Goal: Navigation & Orientation: Find specific page/section

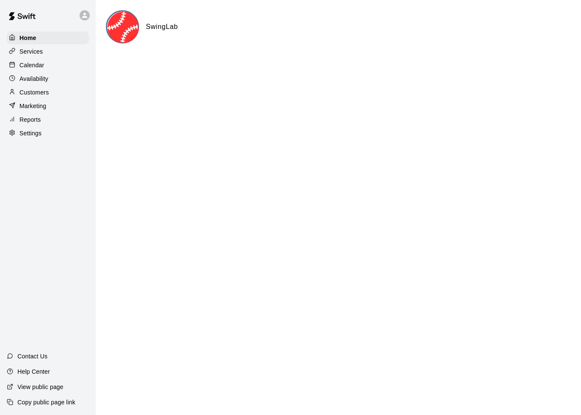
click at [60, 40] on div "Home" at bounding box center [48, 37] width 82 height 13
click at [39, 70] on div "Calendar" at bounding box center [48, 65] width 82 height 13
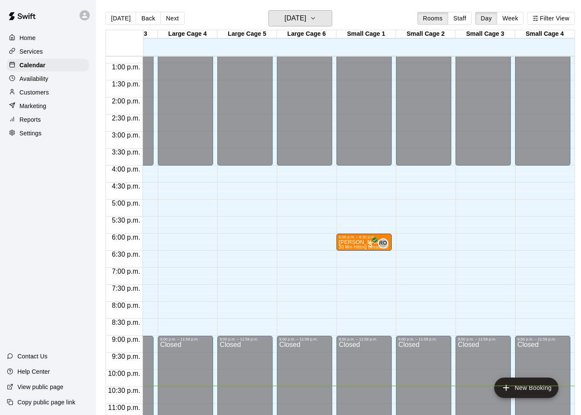
click at [306, 20] on h6 "[DATE]" at bounding box center [296, 18] width 22 height 12
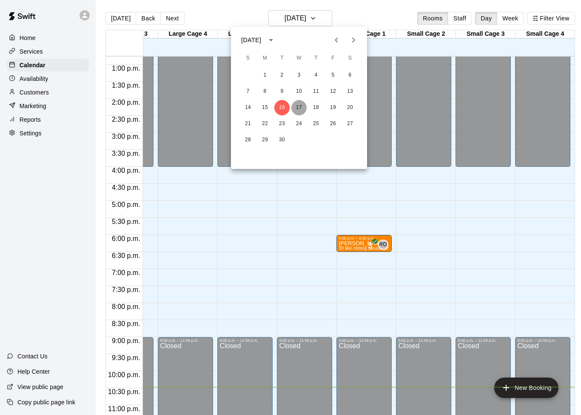
click at [299, 109] on button "17" at bounding box center [298, 107] width 15 height 15
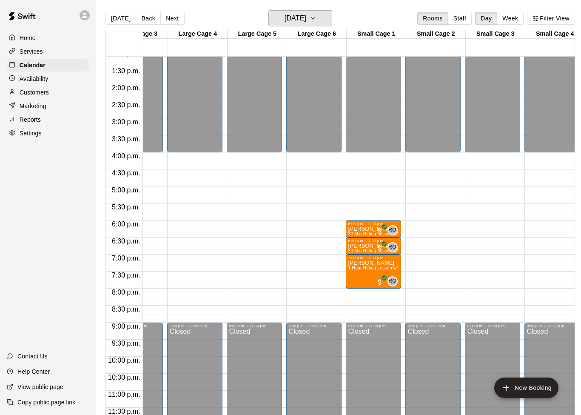
click at [327, 25] on button "[DATE]" at bounding box center [300, 18] width 64 height 16
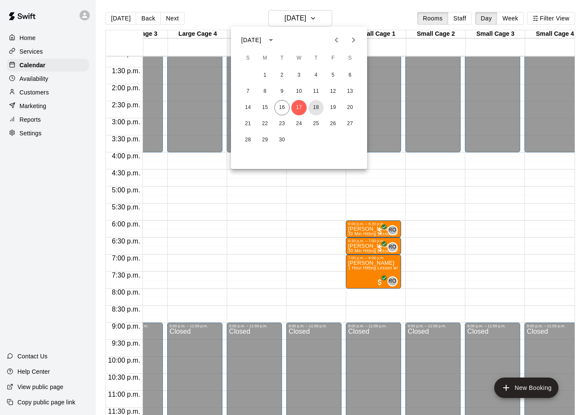
click at [318, 109] on button "18" at bounding box center [315, 107] width 15 height 15
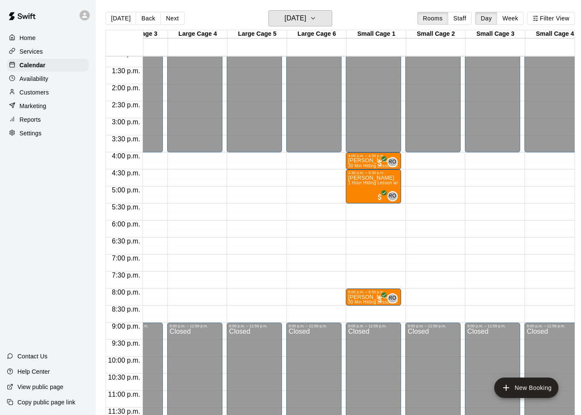
click at [306, 20] on h6 "[DATE]" at bounding box center [296, 18] width 22 height 12
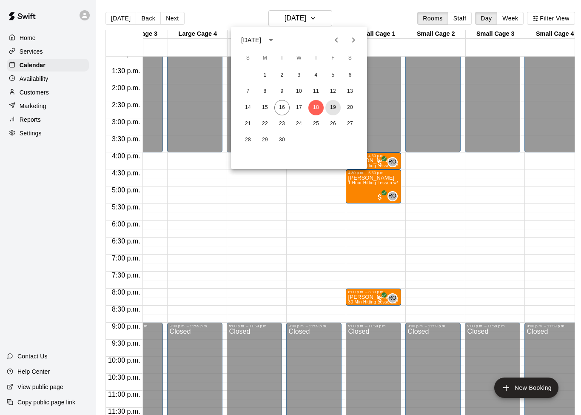
click at [333, 108] on button "19" at bounding box center [332, 107] width 15 height 15
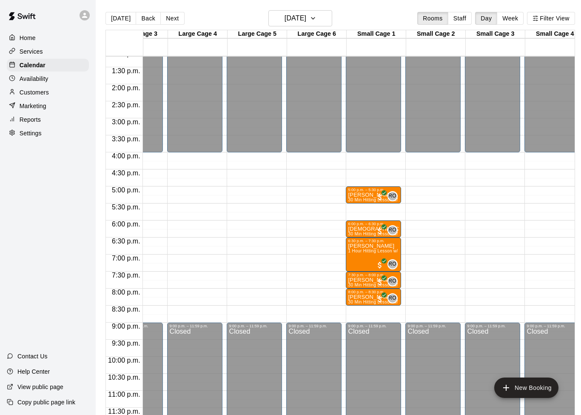
click at [57, 82] on div "Availability" at bounding box center [48, 78] width 82 height 13
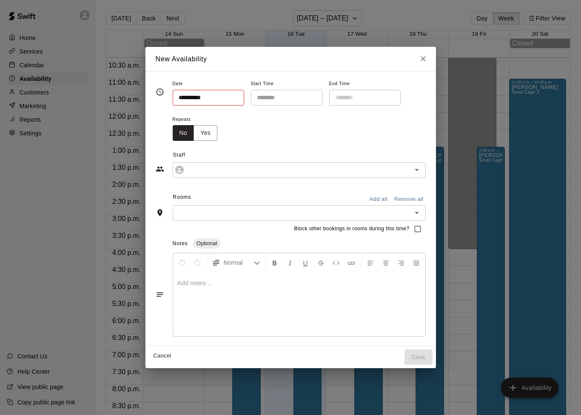
type input "**********"
type input "********"
type input "**********"
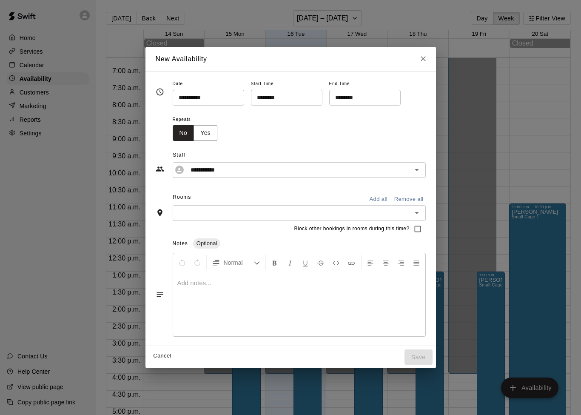
click at [390, 298] on div at bounding box center [299, 304] width 252 height 64
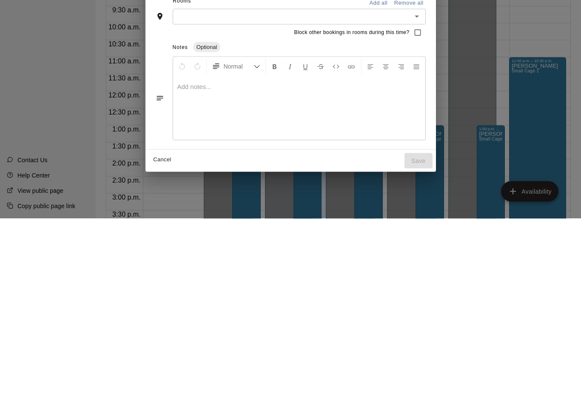
click at [453, 72] on div "**********" at bounding box center [290, 207] width 581 height 415
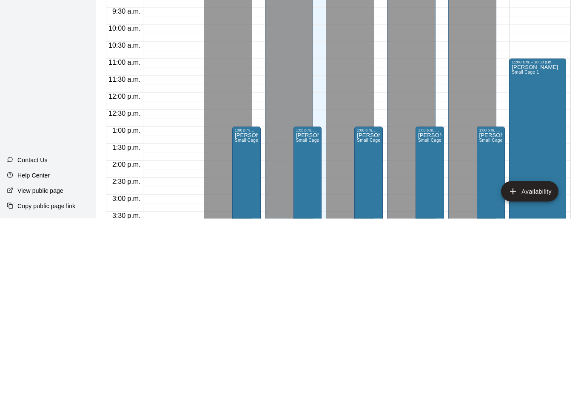
type input "**********"
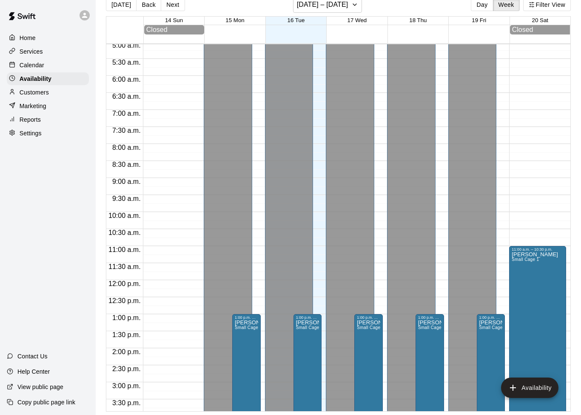
click at [56, 94] on div "Customers" at bounding box center [48, 92] width 82 height 13
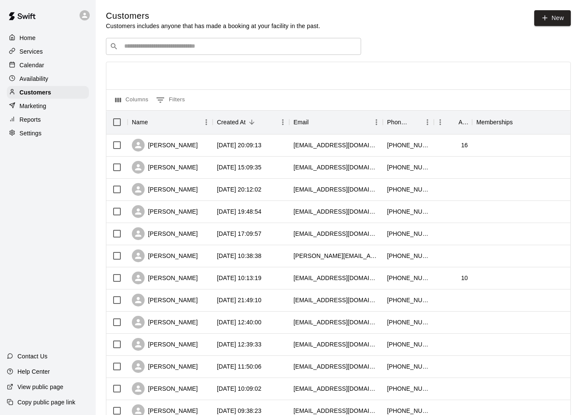
click at [56, 105] on div "Marketing" at bounding box center [48, 106] width 82 height 13
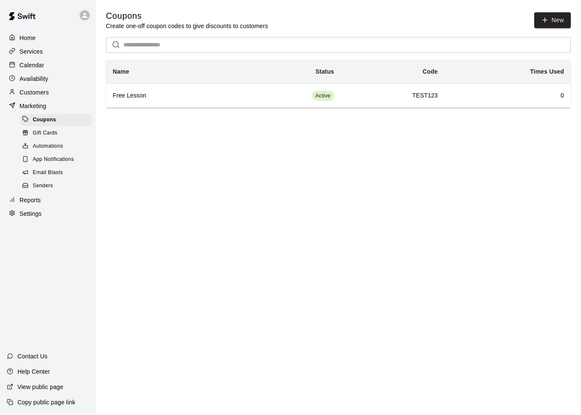
click at [60, 135] on div "Gift Cards" at bounding box center [56, 133] width 72 height 12
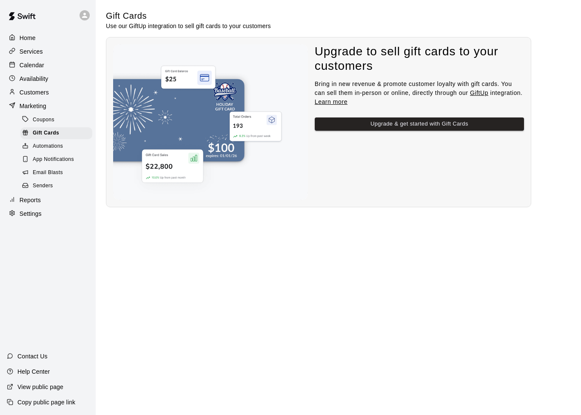
click at [63, 148] on div "Automations" at bounding box center [56, 146] width 72 height 12
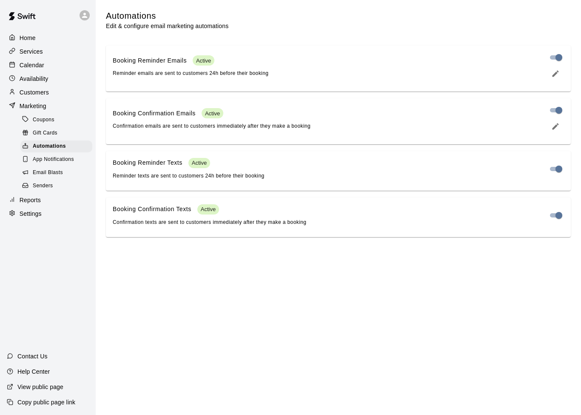
click at [68, 162] on span "App Notifications" at bounding box center [53, 159] width 41 height 9
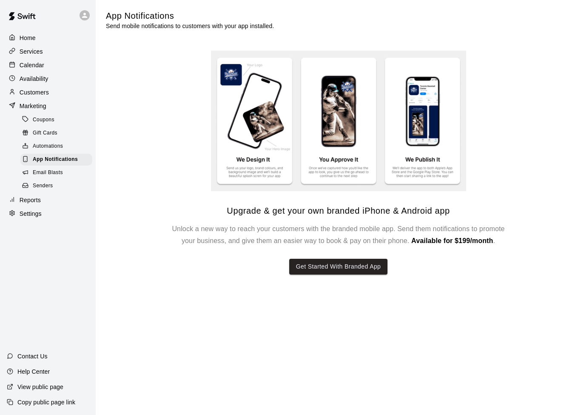
click at [61, 176] on span "Email Blasts" at bounding box center [48, 172] width 30 height 9
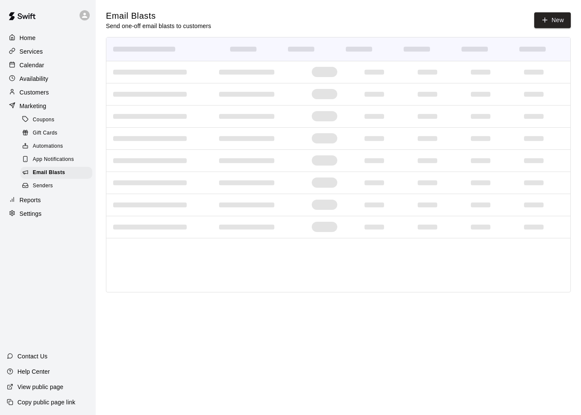
click at [55, 188] on div "Senders" at bounding box center [56, 186] width 72 height 12
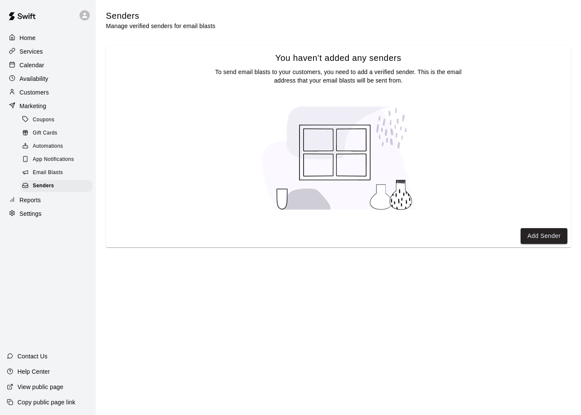
click at [39, 213] on p "Settings" at bounding box center [31, 213] width 22 height 9
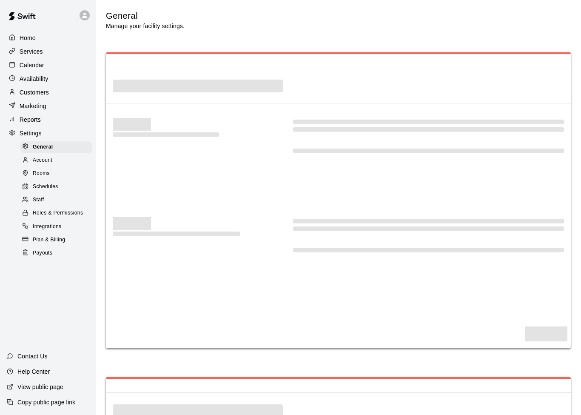
select select "**"
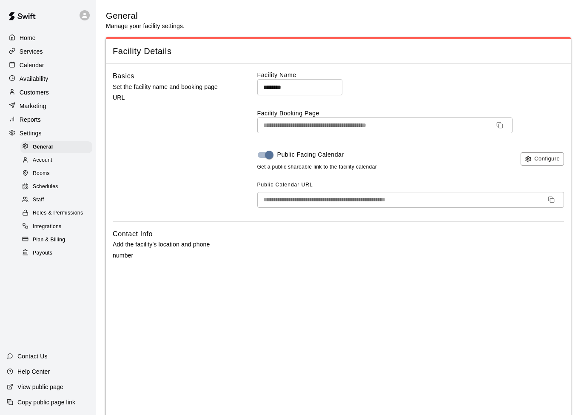
click at [54, 162] on div "Account" at bounding box center [56, 160] width 72 height 12
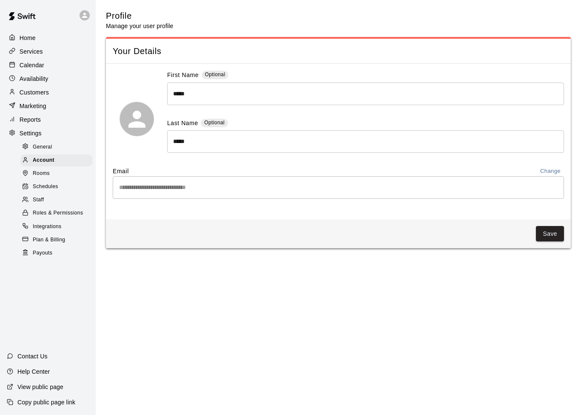
click at [47, 179] on div "Rooms" at bounding box center [56, 174] width 72 height 12
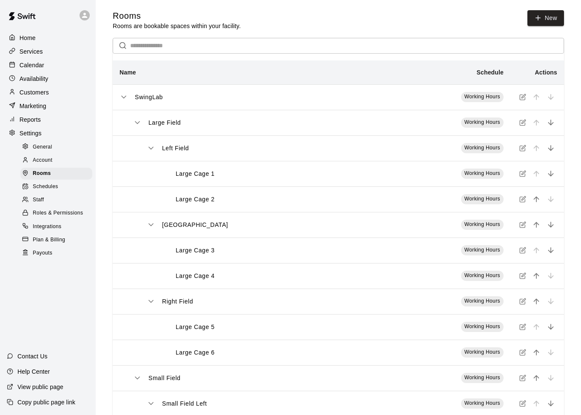
click at [31, 41] on p "Home" at bounding box center [28, 38] width 16 height 9
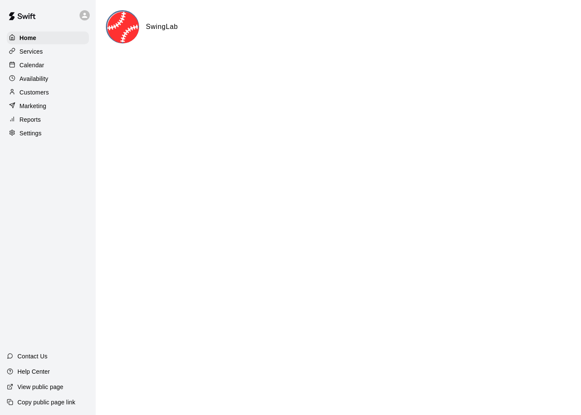
click at [133, 37] on img at bounding box center [123, 27] width 32 height 32
click at [45, 60] on div "Calendar" at bounding box center [48, 65] width 82 height 13
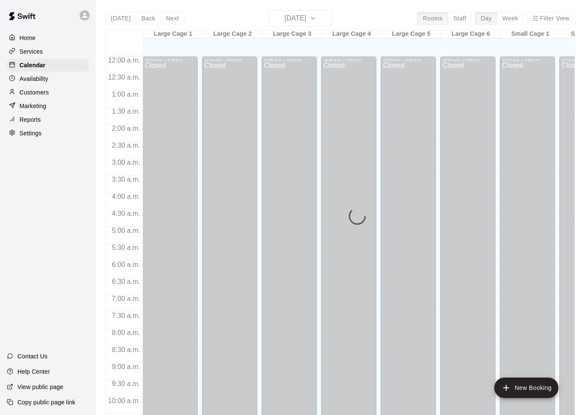
scroll to position [424, 0]
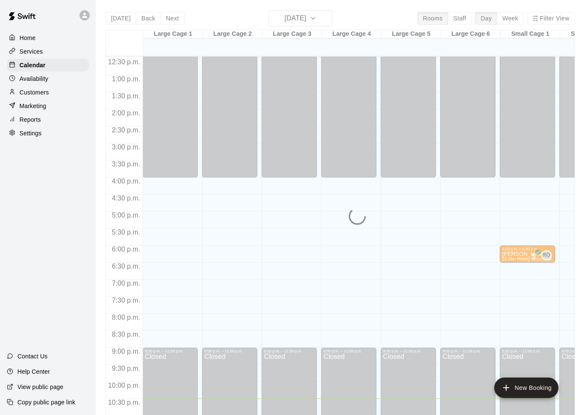
click at [45, 60] on div "Calendar" at bounding box center [48, 65] width 82 height 13
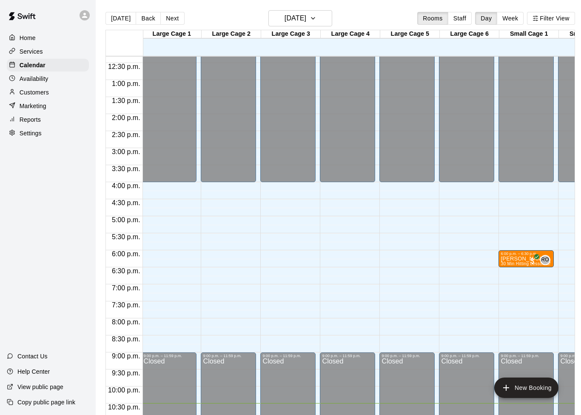
scroll to position [417, 1]
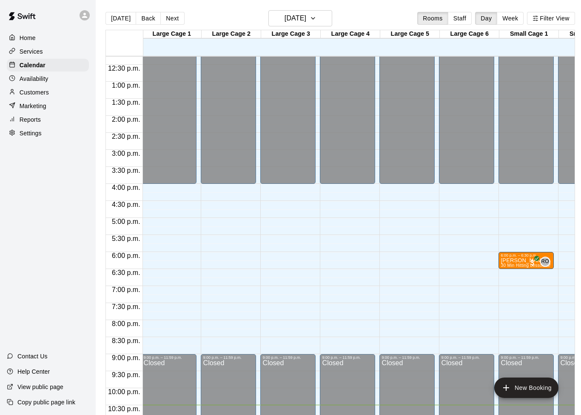
click at [461, 19] on button "Staff" at bounding box center [460, 18] width 24 height 13
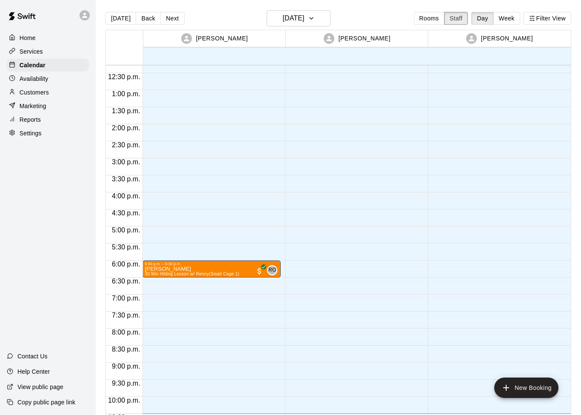
scroll to position [418, 0]
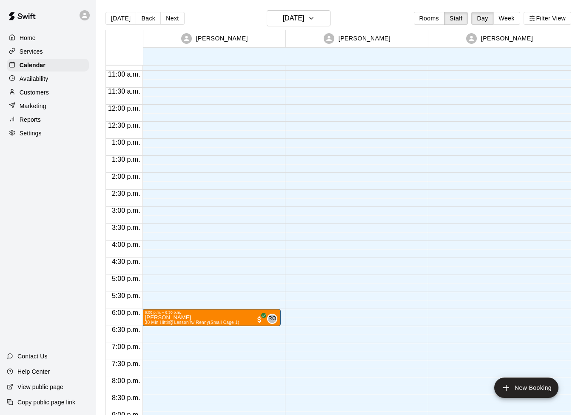
click at [578, 61] on main "[DATE] Back [DATE][DATE] Rooms Staff Day Week Filter View [PERSON_NAME] 16 Tue …" at bounding box center [338, 214] width 485 height 428
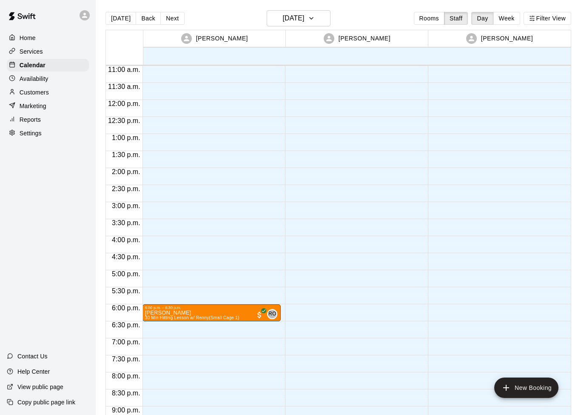
click at [507, 20] on button "Week" at bounding box center [506, 18] width 27 height 13
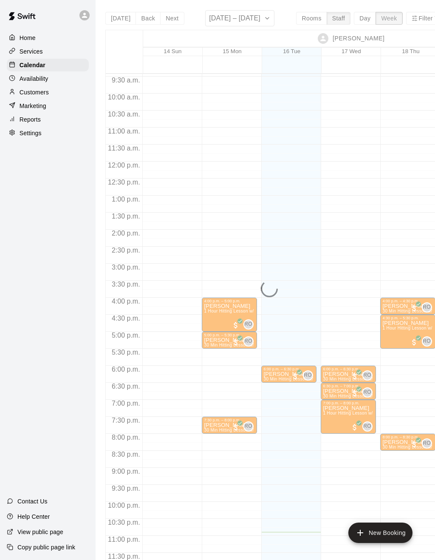
scroll to position [321, 0]
